Goal: Understand process/instructions

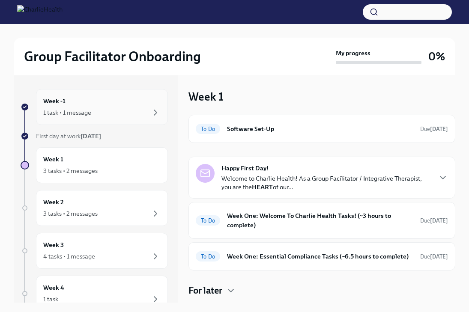
click at [137, 121] on div "Week -1 1 task • 1 message" at bounding box center [102, 107] width 132 height 36
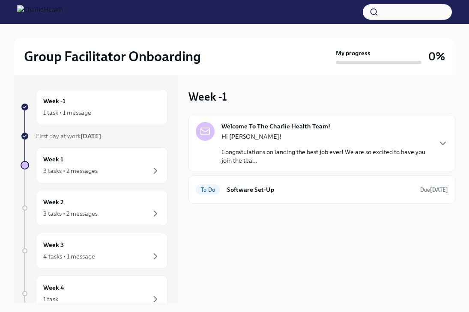
click at [322, 162] on p "Congratulations on landing the best job ever! We are so excited to have you joi…" at bounding box center [325, 156] width 209 height 17
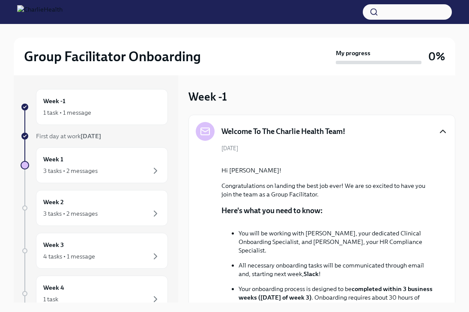
click at [442, 128] on icon "button" at bounding box center [443, 131] width 10 height 10
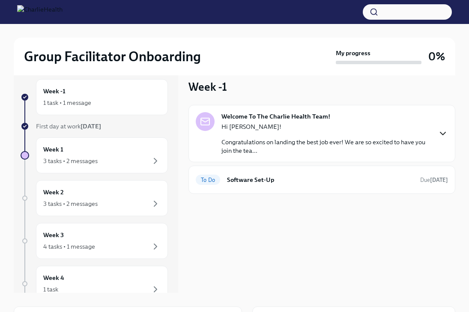
scroll to position [11, 0]
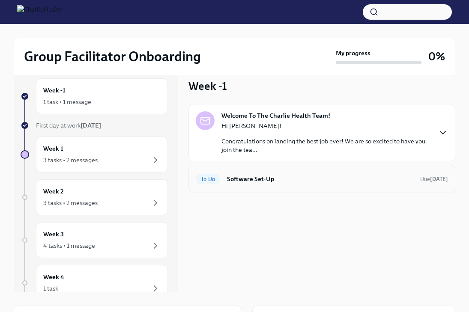
click at [377, 176] on h6 "Software Set-Up" at bounding box center [320, 178] width 186 height 9
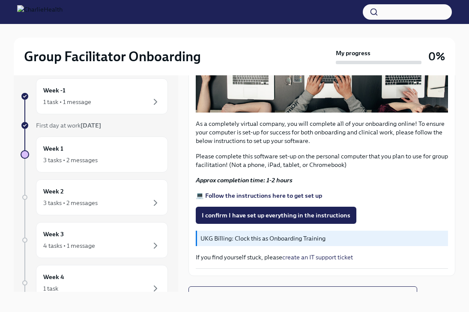
scroll to position [224, 0]
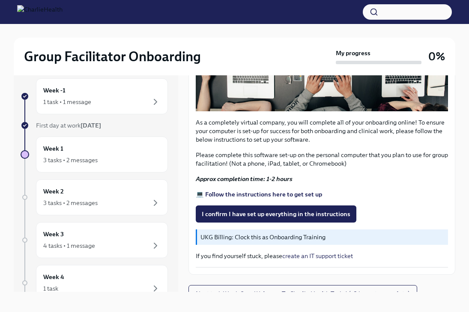
click at [238, 236] on p "UKG Billing: Clock this as Onboarding Training" at bounding box center [322, 237] width 244 height 9
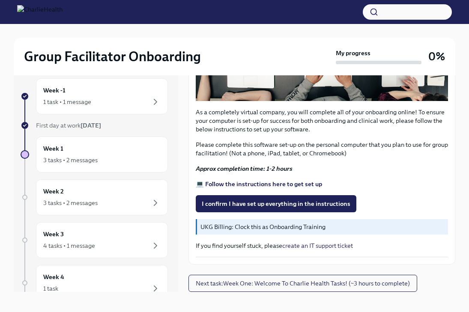
scroll to position [15, 0]
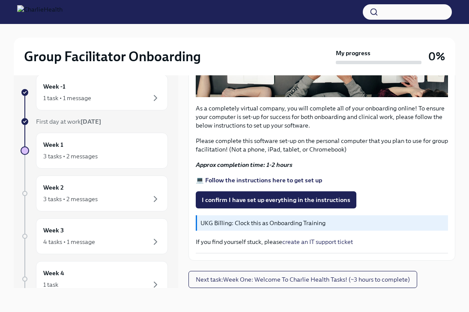
click at [239, 181] on strong "💻 Follow the instructions here to get set up" at bounding box center [259, 180] width 126 height 8
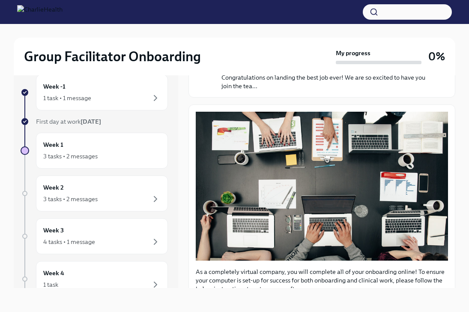
scroll to position [0, 0]
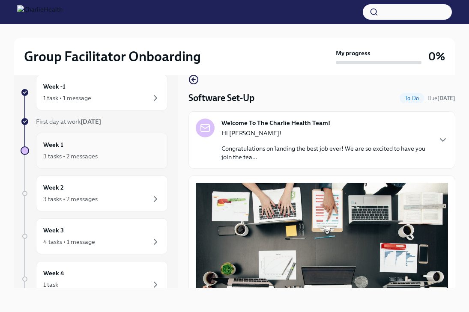
click at [89, 164] on div "Week 1 3 tasks • 2 messages" at bounding box center [102, 151] width 132 height 36
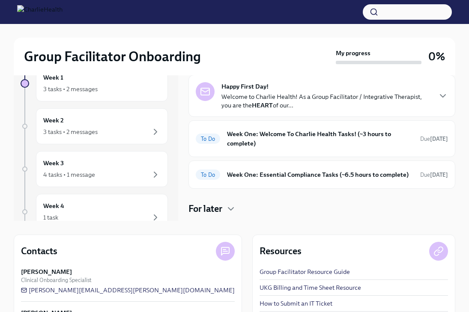
scroll to position [122, 0]
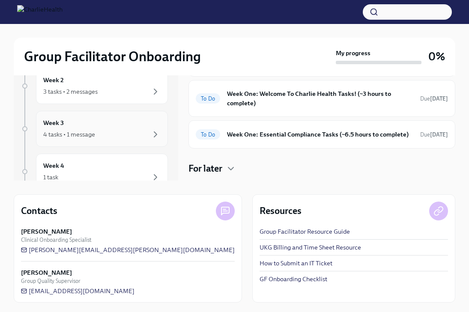
click at [131, 132] on div "4 tasks • 1 message" at bounding box center [101, 134] width 117 height 10
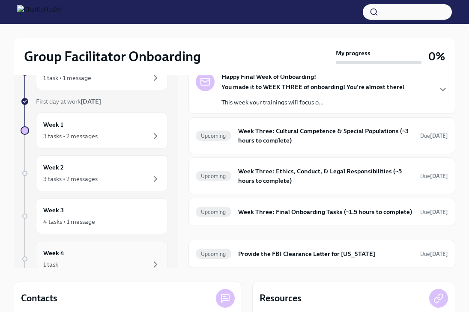
scroll to position [32, 0]
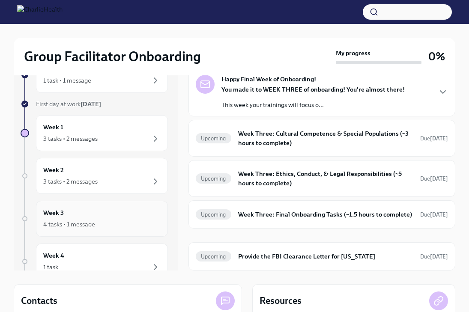
click at [119, 212] on div "Week 3 4 tasks • 1 message" at bounding box center [101, 218] width 117 height 21
click at [122, 259] on div "Week 4 1 task" at bounding box center [101, 261] width 117 height 21
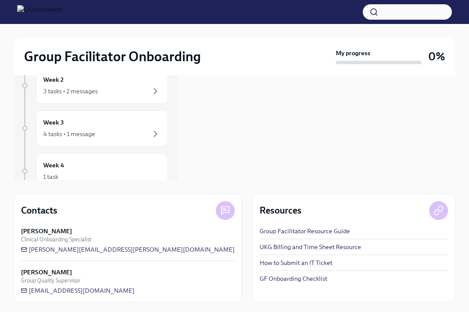
scroll to position [123, 0]
click at [133, 250] on div "[PERSON_NAME] Clinical Onboarding Specialist [PERSON_NAME][EMAIL_ADDRESS][PERSO…" at bounding box center [128, 240] width 214 height 27
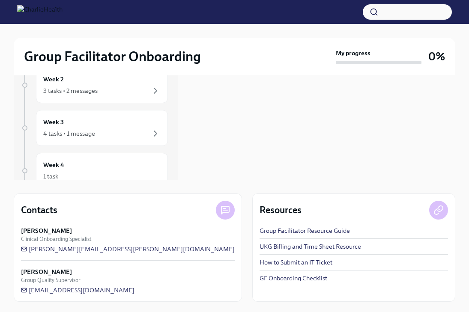
click at [95, 254] on div "[PERSON_NAME] Clinical Onboarding Specialist [PERSON_NAME][EMAIL_ADDRESS][PERSO…" at bounding box center [128, 261] width 214 height 68
